Goal: Find contact information: Find contact information

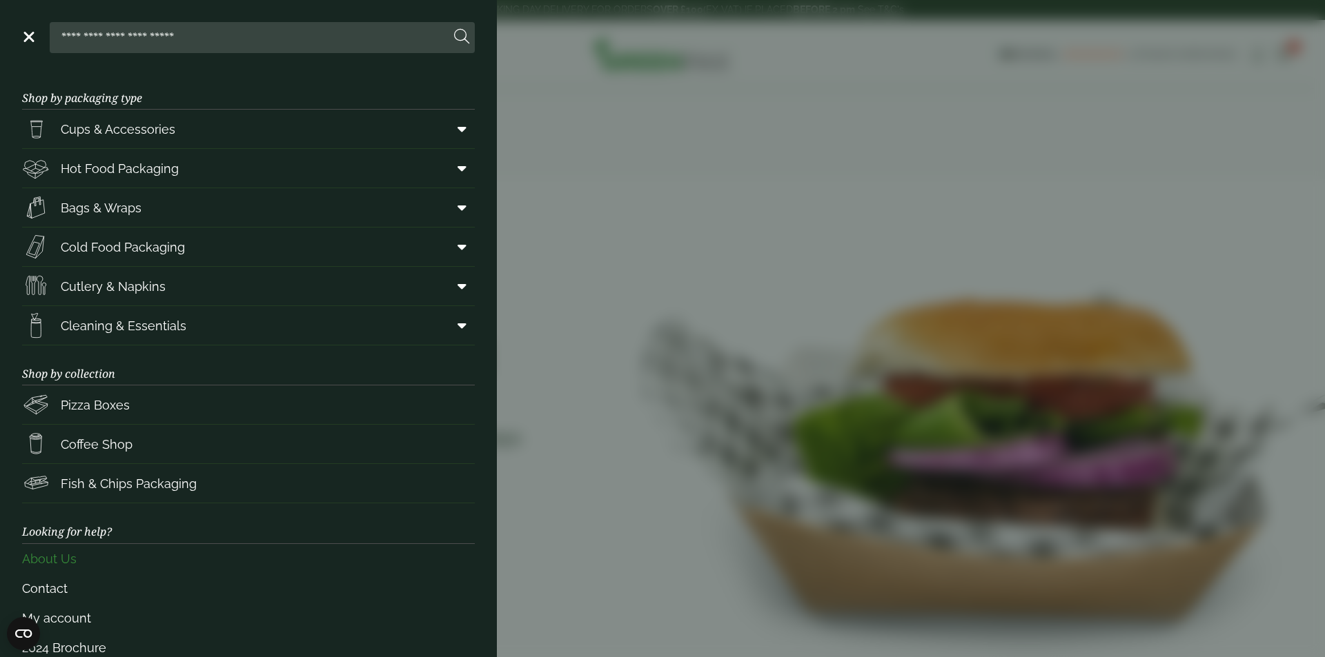
scroll to position [28, 0]
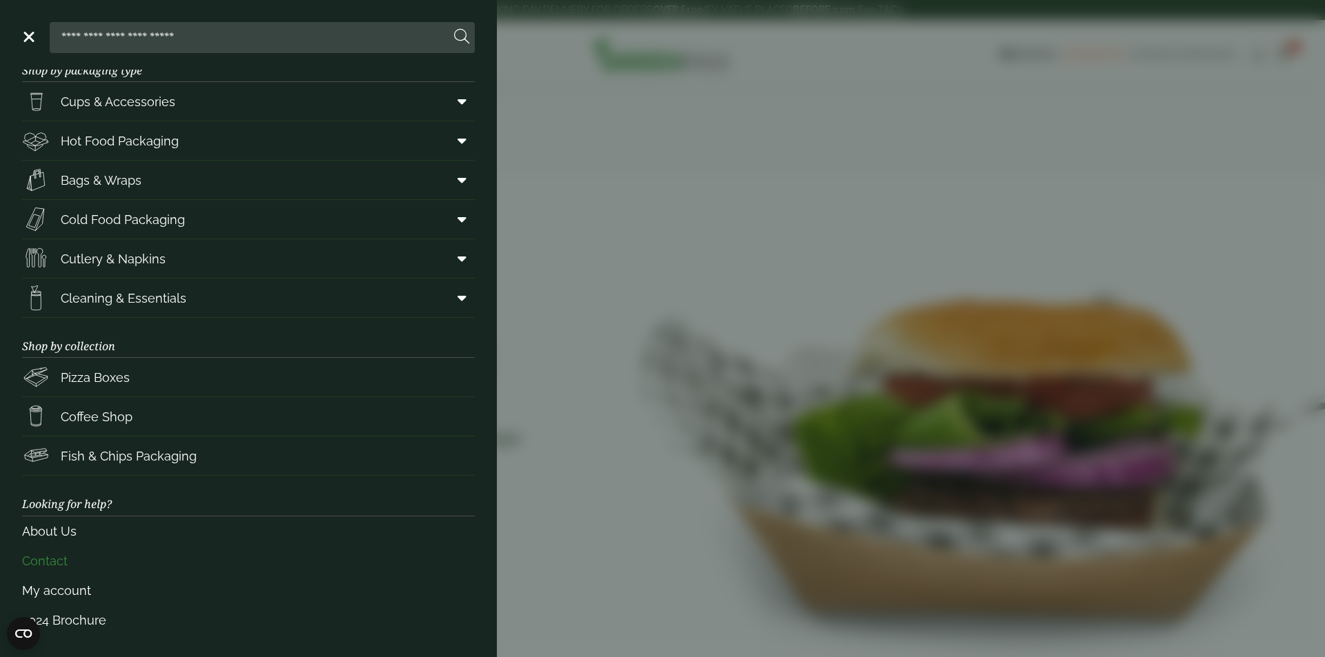
click at [72, 560] on link "Contact" at bounding box center [248, 561] width 453 height 30
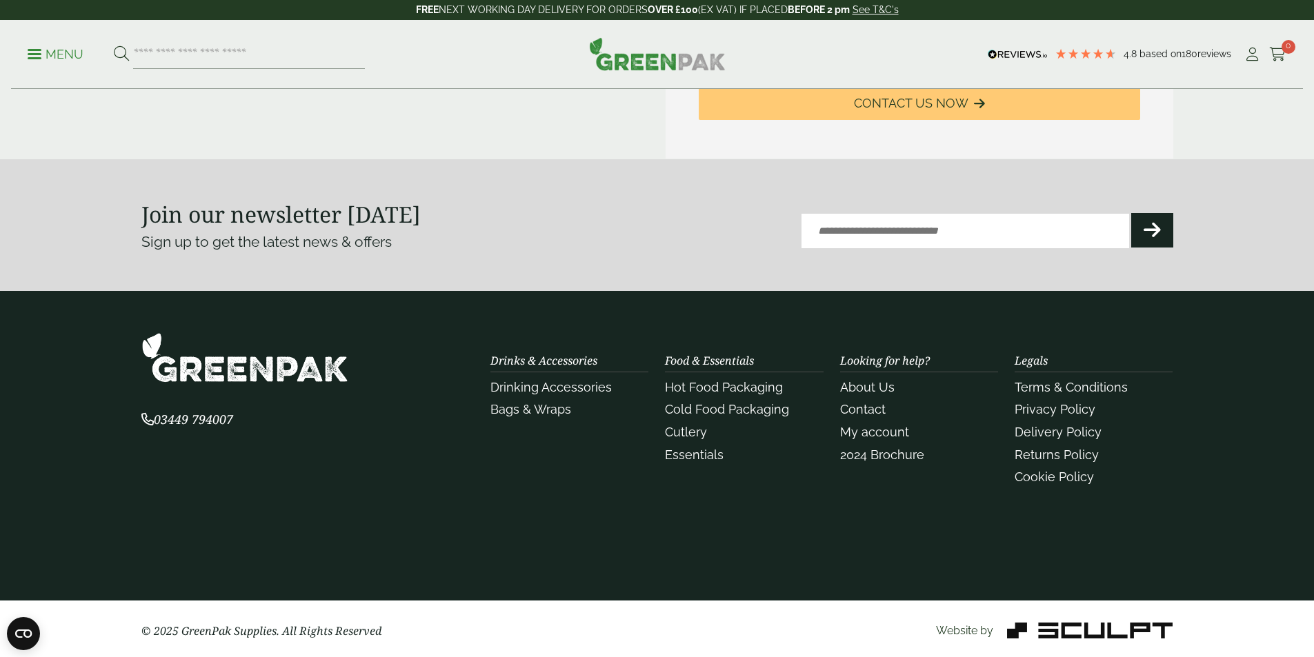
scroll to position [689, 0]
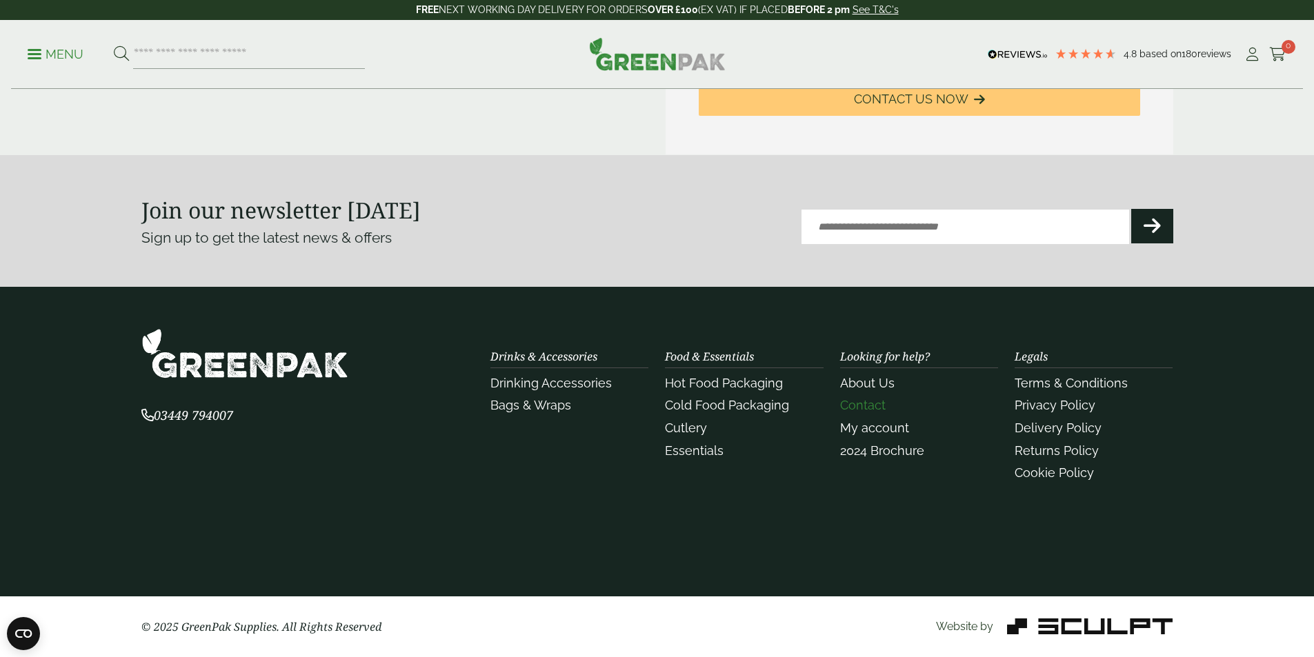
click at [873, 405] on link "Contact" at bounding box center [863, 405] width 46 height 14
